Goal: Navigation & Orientation: Find specific page/section

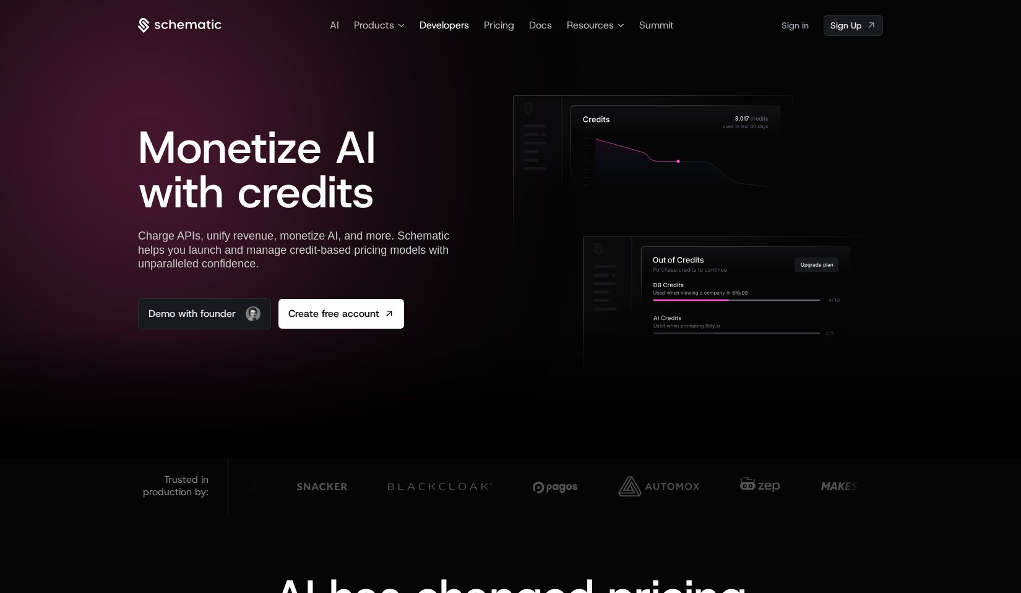
click at [431, 23] on span "Developers" at bounding box center [443, 25] width 49 height 13
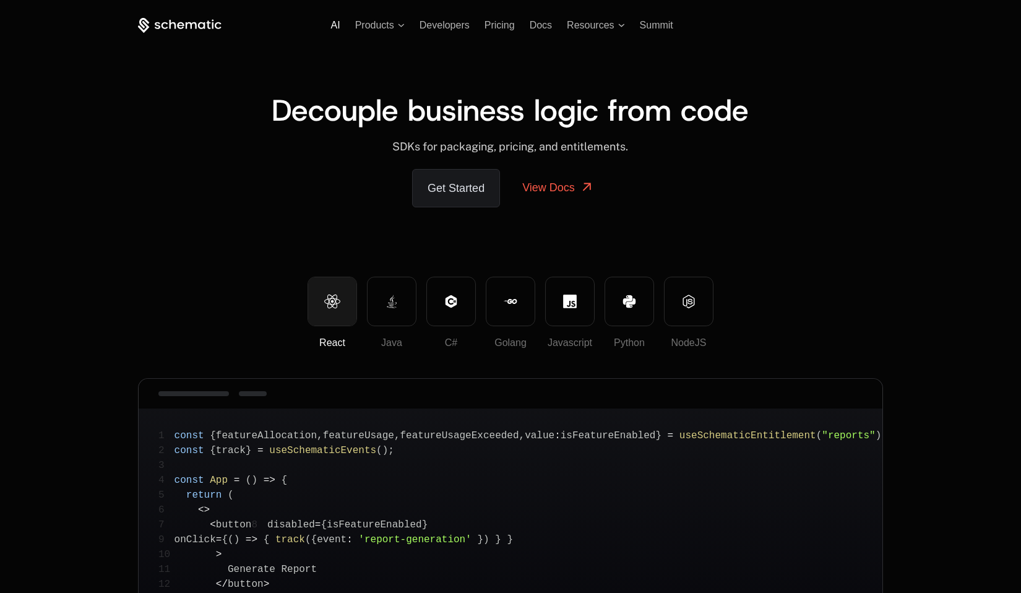
click at [332, 27] on span "AI" at bounding box center [335, 25] width 9 height 11
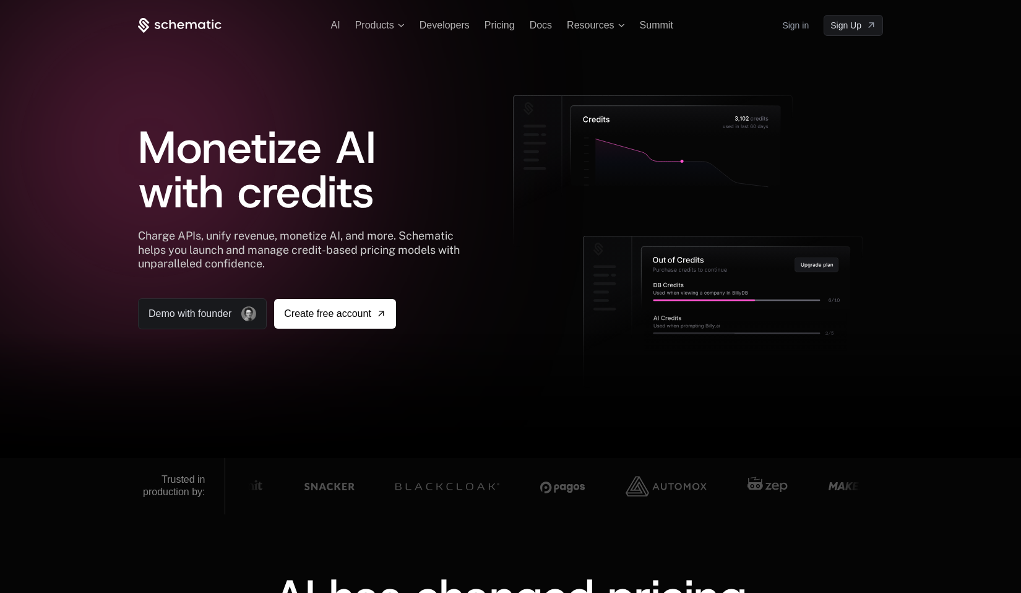
click at [178, 25] on icon at bounding box center [180, 25] width 7 height 7
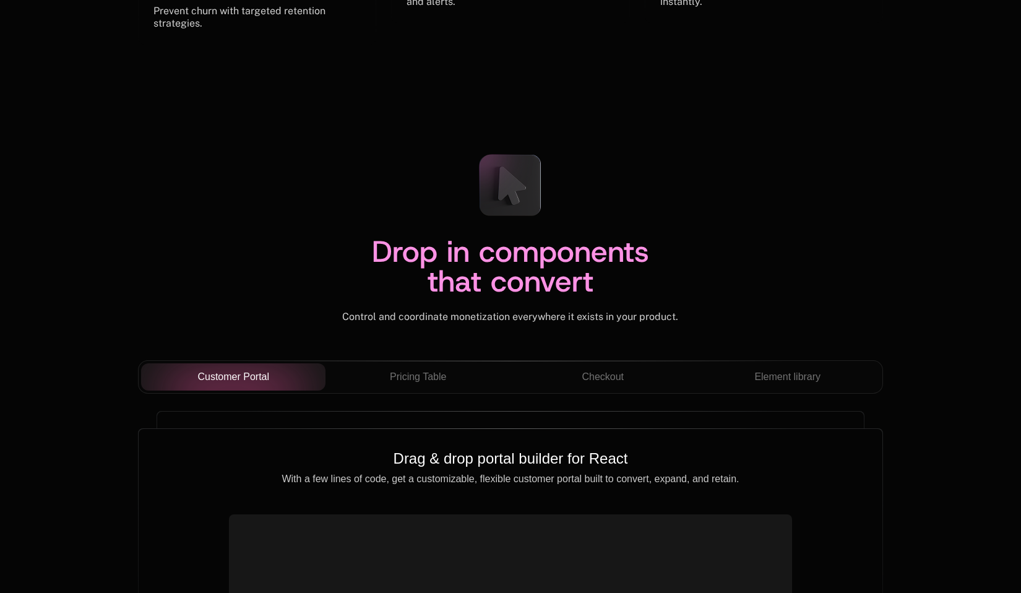
scroll to position [4124, 0]
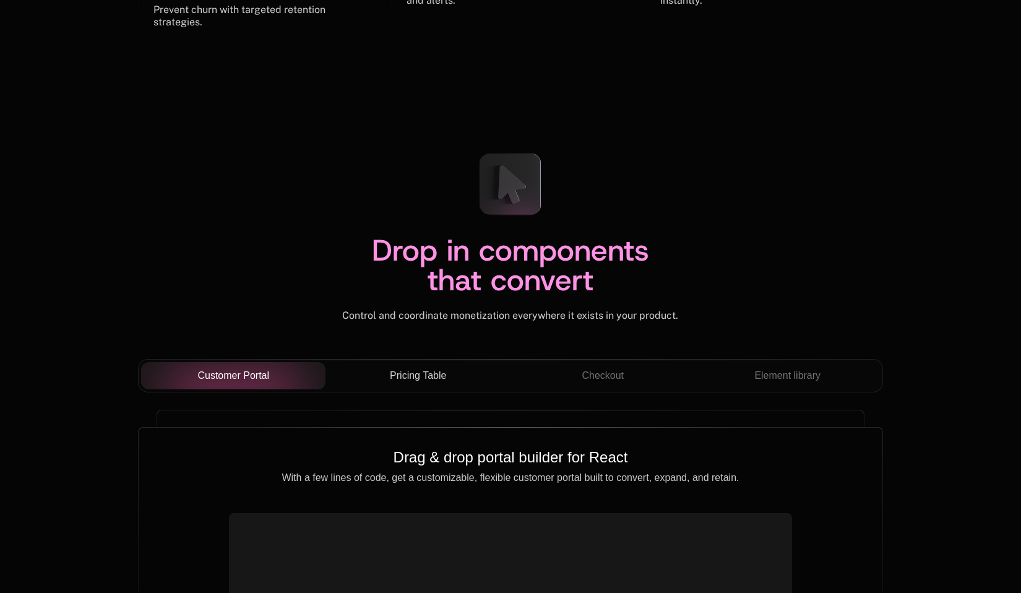
click at [428, 377] on span "Pricing Table" at bounding box center [418, 375] width 56 height 15
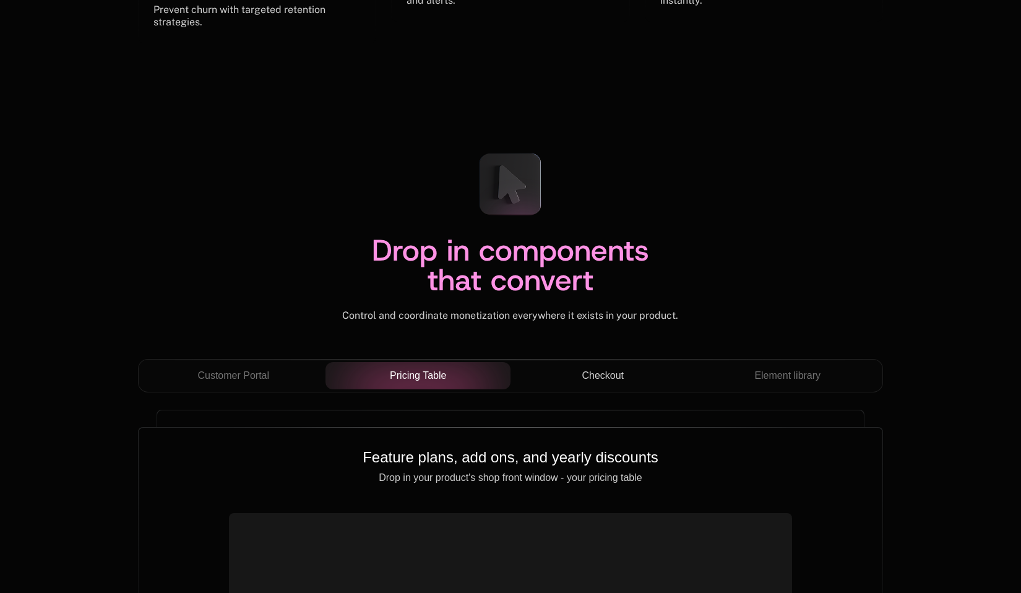
click at [620, 370] on span "Checkout" at bounding box center [602, 375] width 42 height 15
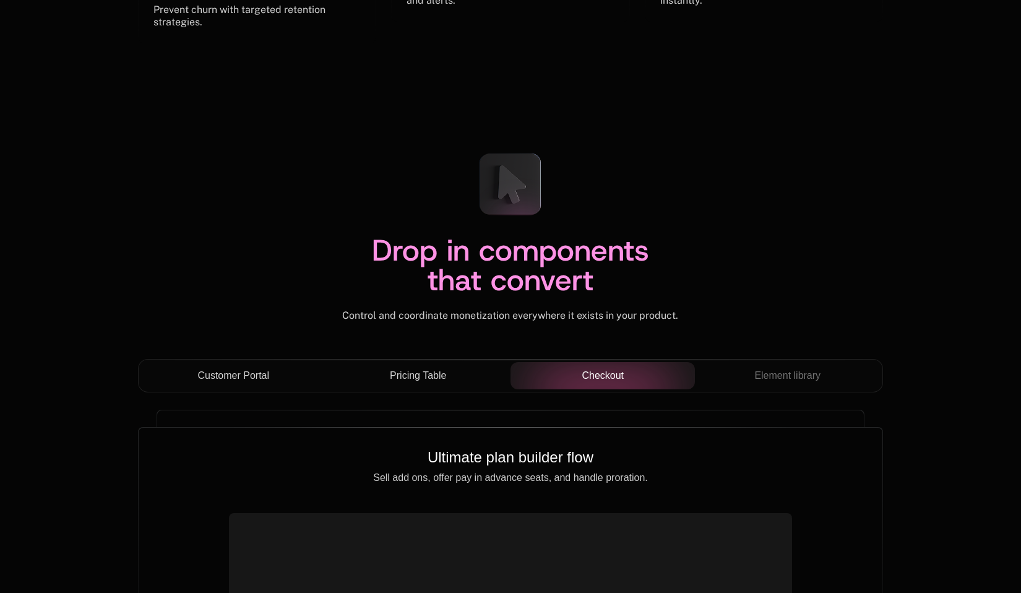
click at [262, 370] on span "Customer Portal" at bounding box center [233, 375] width 72 height 15
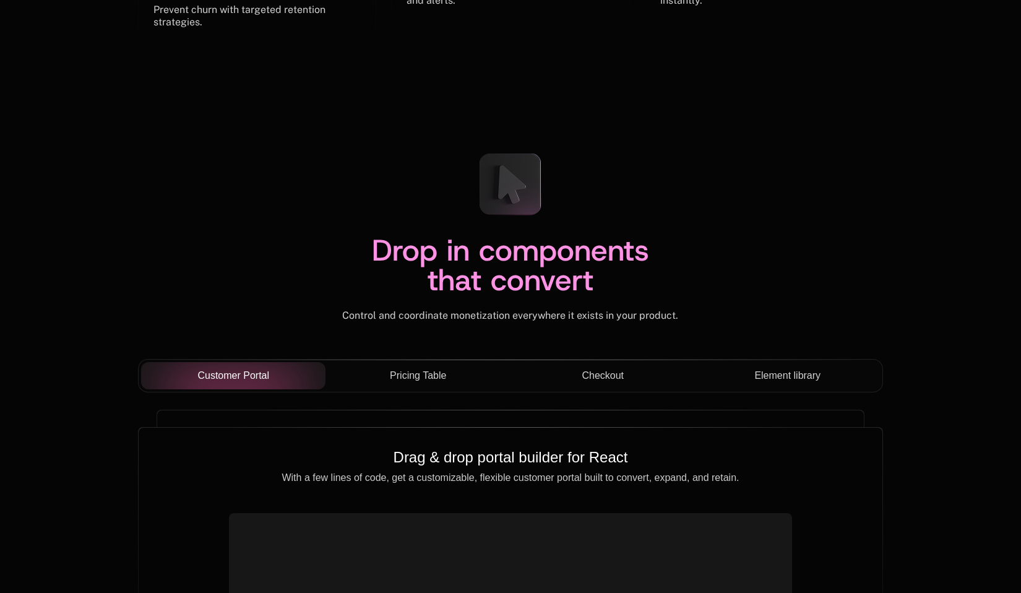
click at [788, 376] on span "Element library" at bounding box center [787, 375] width 66 height 15
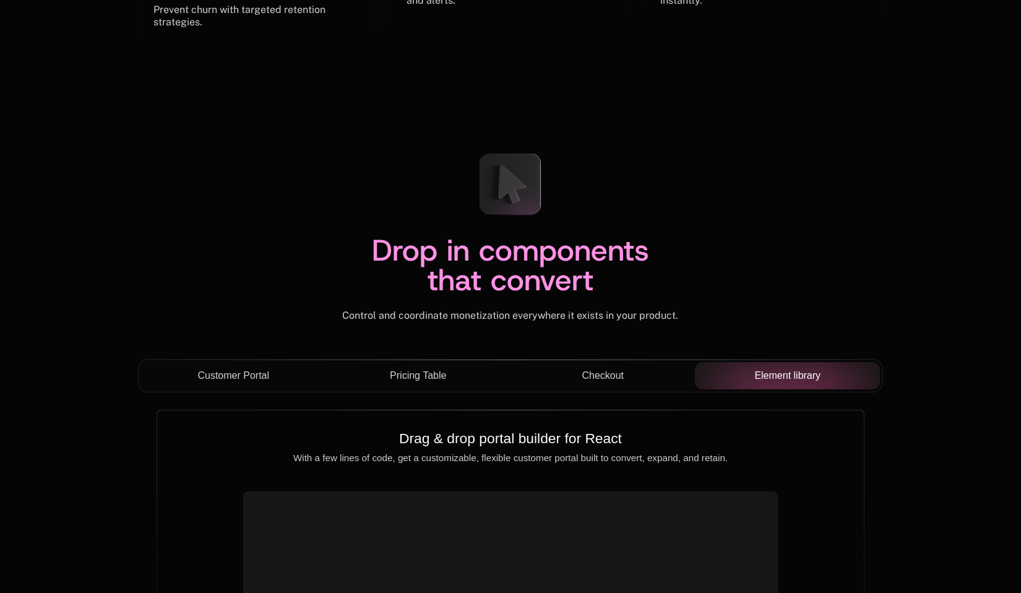
click at [578, 379] on div "Checkout" at bounding box center [602, 375] width 165 height 15
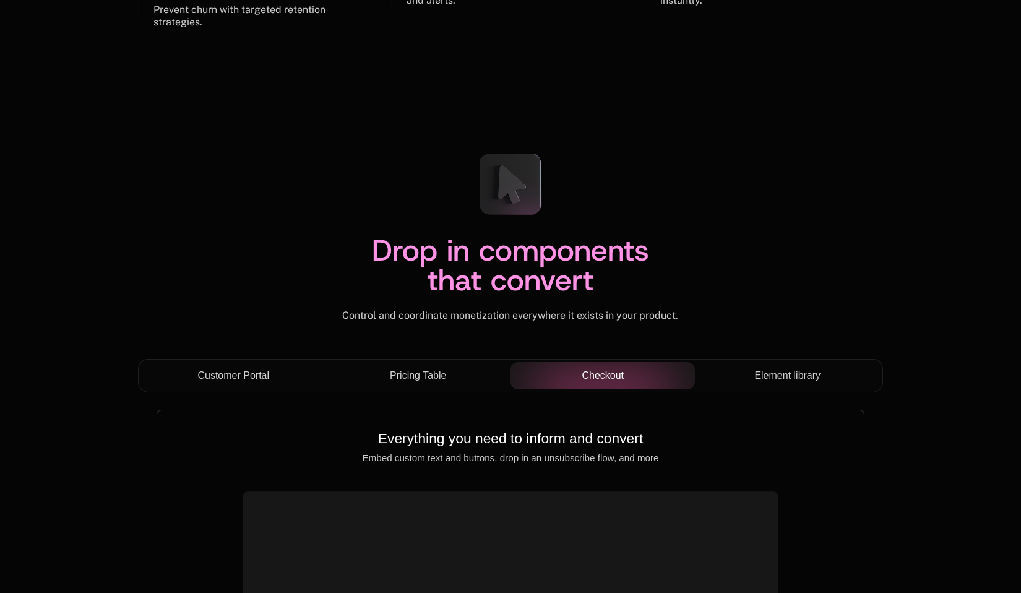
click at [353, 372] on div "Pricing Table" at bounding box center [417, 375] width 165 height 15
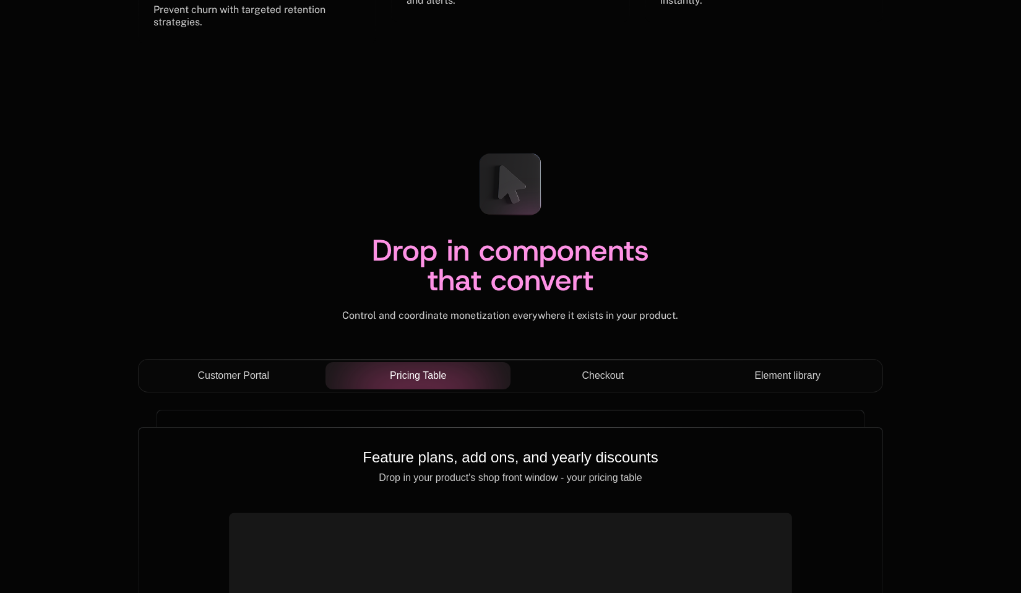
click at [415, 375] on span "Pricing Table" at bounding box center [418, 375] width 56 height 15
click at [259, 377] on span "Customer Portal" at bounding box center [233, 375] width 72 height 15
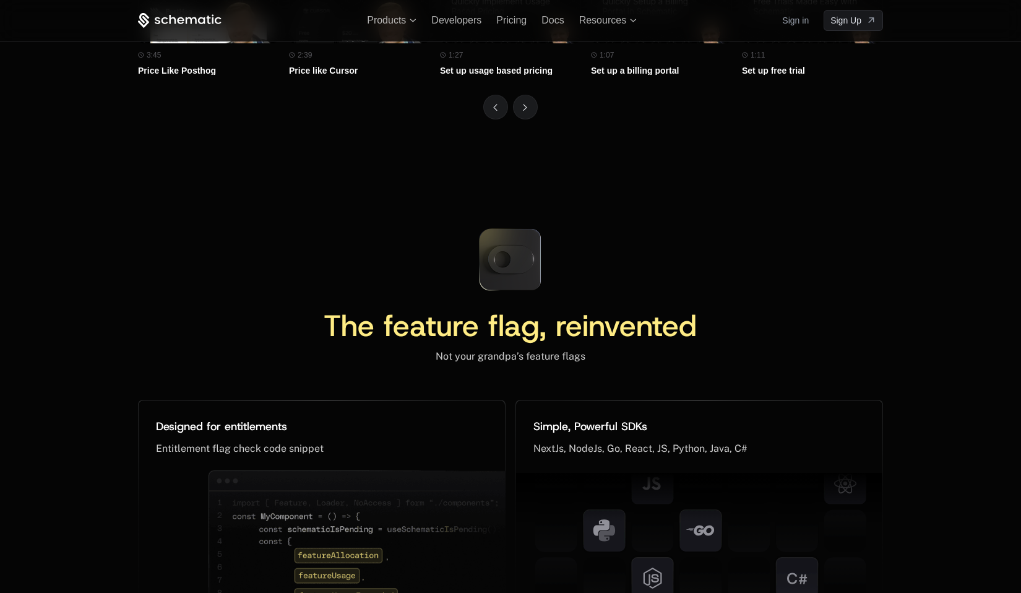
scroll to position [5369, 0]
